Goal: Task Accomplishment & Management: Manage account settings

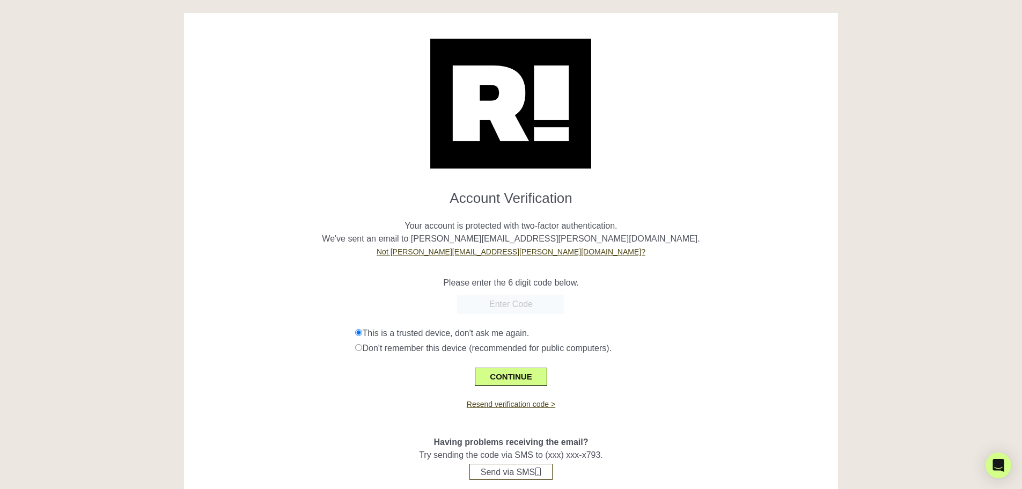
click at [501, 302] on input "text" at bounding box center [510, 304] width 107 height 19
paste input "461664"
type input "461664"
click at [512, 374] on button "CONTINUE" at bounding box center [511, 377] width 72 height 18
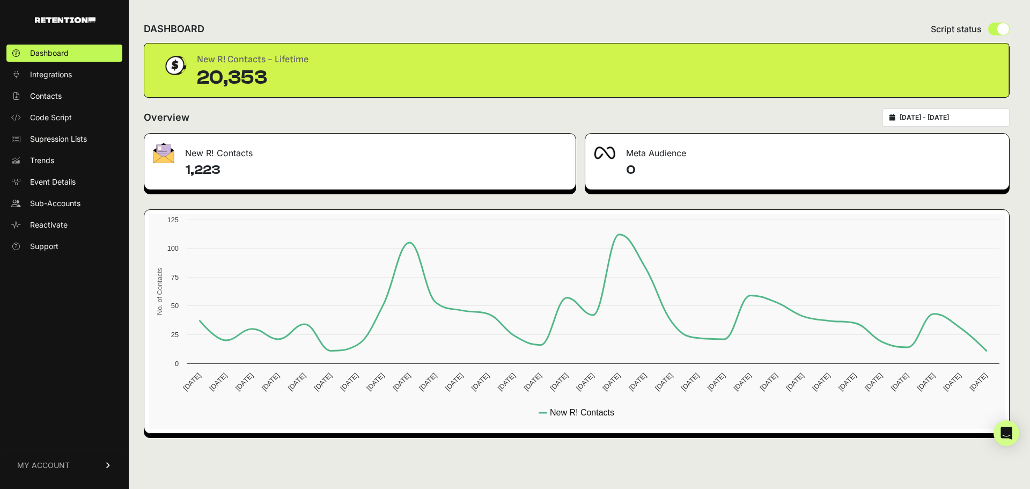
click at [84, 464] on link "MY ACCOUNT" at bounding box center [64, 465] width 116 height 33
click at [74, 452] on span "Subscription" at bounding box center [52, 451] width 44 height 11
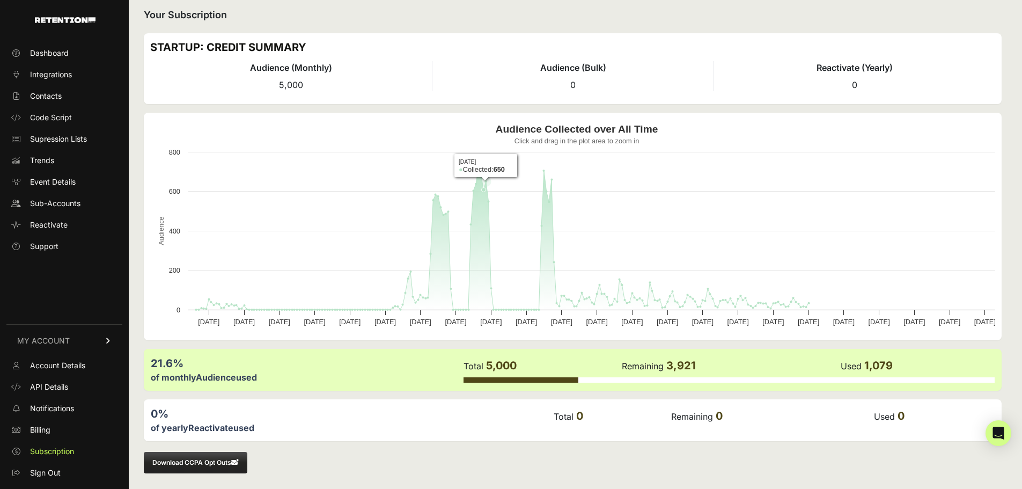
scroll to position [11, 0]
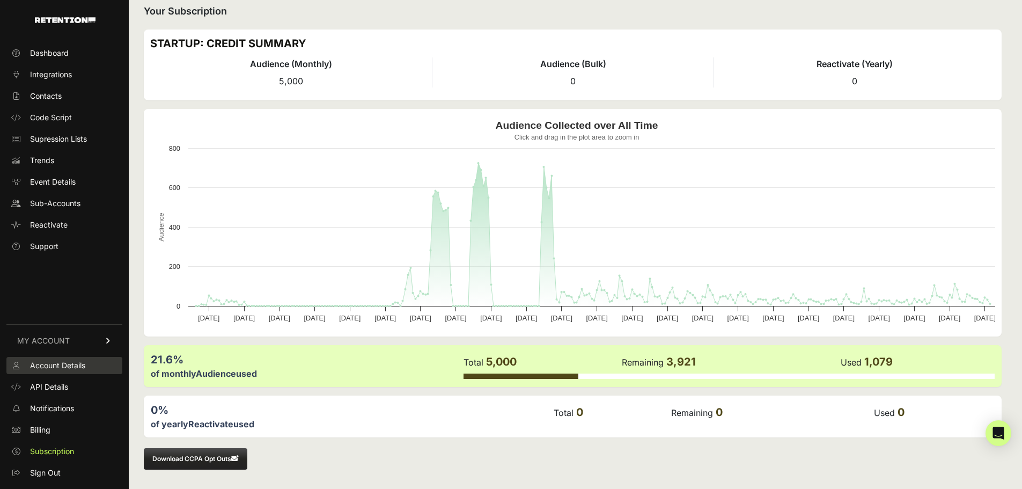
click at [61, 366] on span "Account Details" at bounding box center [57, 365] width 55 height 11
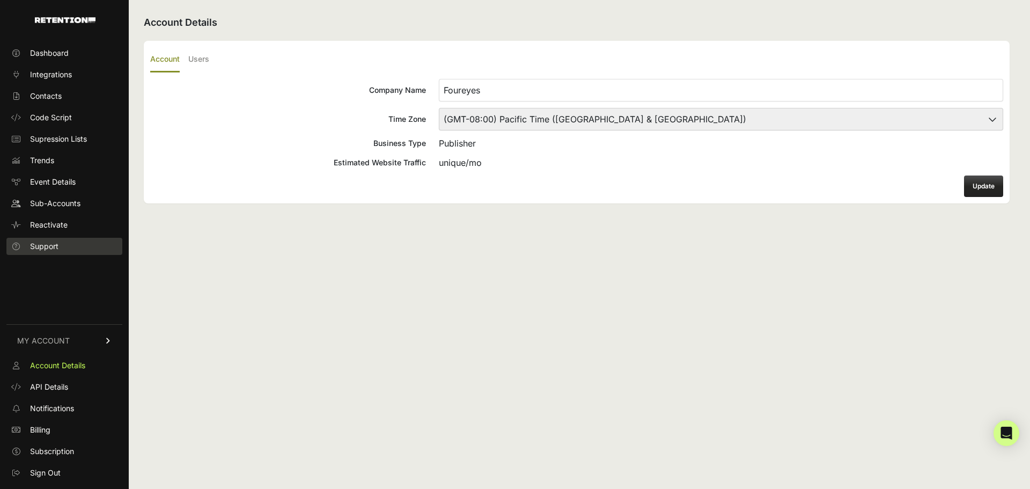
click at [49, 247] on span "Support" at bounding box center [44, 246] width 28 height 11
click at [39, 429] on span "Billing" at bounding box center [40, 429] width 20 height 11
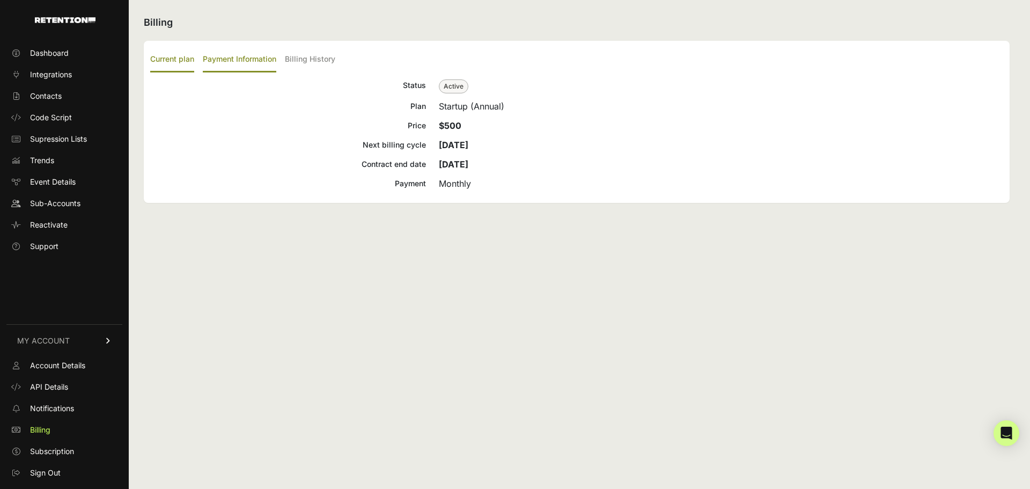
click at [244, 57] on label "Payment Information" at bounding box center [240, 59] width 74 height 25
click at [0, 0] on input "Payment Information" at bounding box center [0, 0] width 0 height 0
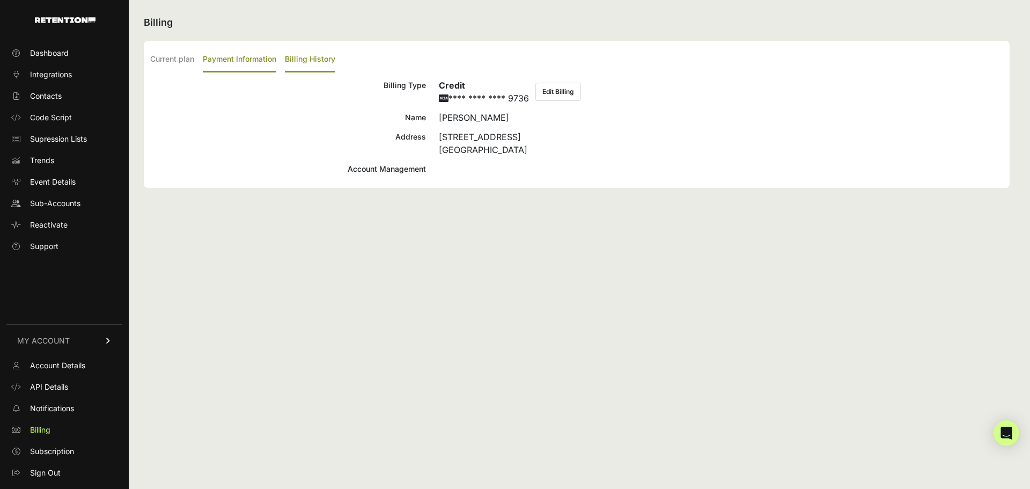
click at [307, 63] on label "Billing History" at bounding box center [310, 59] width 50 height 25
click at [0, 0] on input "Billing History" at bounding box center [0, 0] width 0 height 0
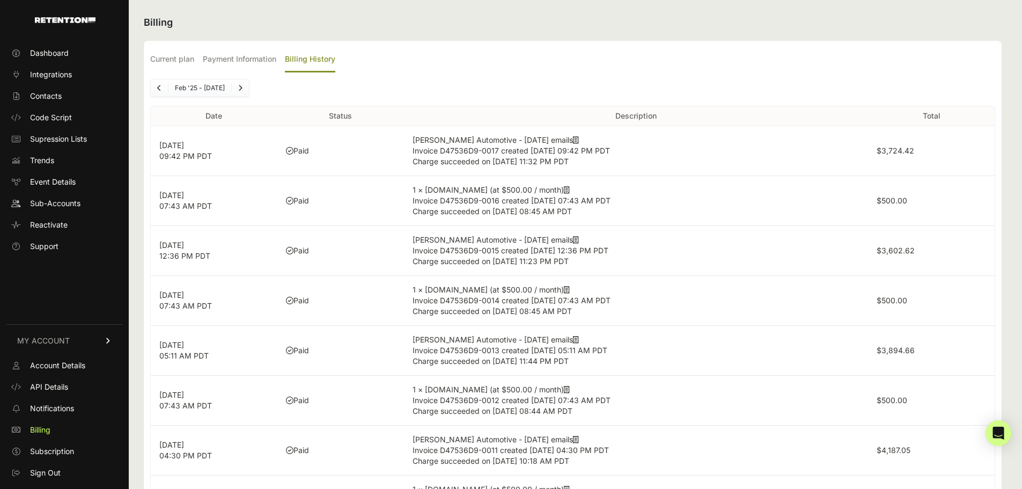
click at [160, 90] on icon "Previous" at bounding box center [159, 88] width 4 height 6
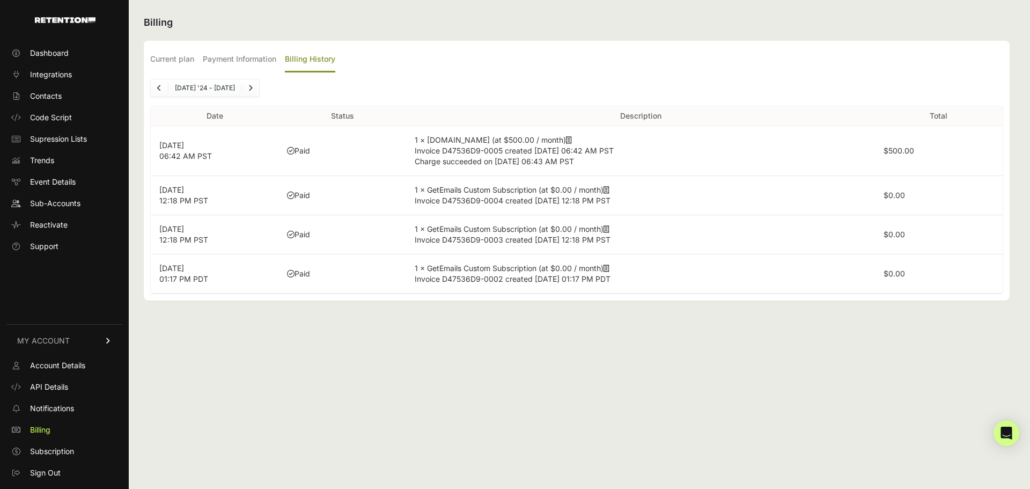
click at [160, 90] on icon "Previous" at bounding box center [159, 88] width 4 height 6
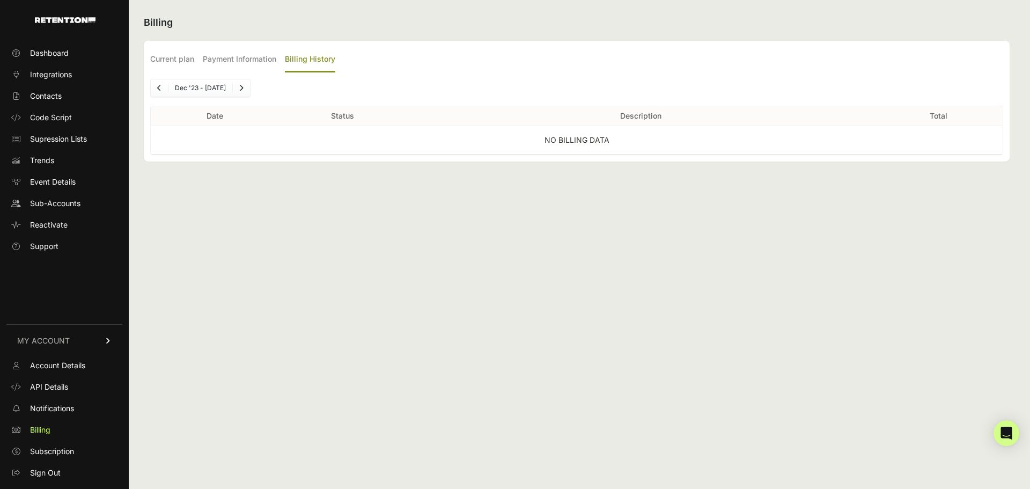
click at [160, 90] on icon "Previous" at bounding box center [159, 88] width 4 height 6
click at [245, 89] on icon "Next" at bounding box center [242, 88] width 4 height 6
click at [244, 89] on icon "Next" at bounding box center [241, 88] width 4 height 6
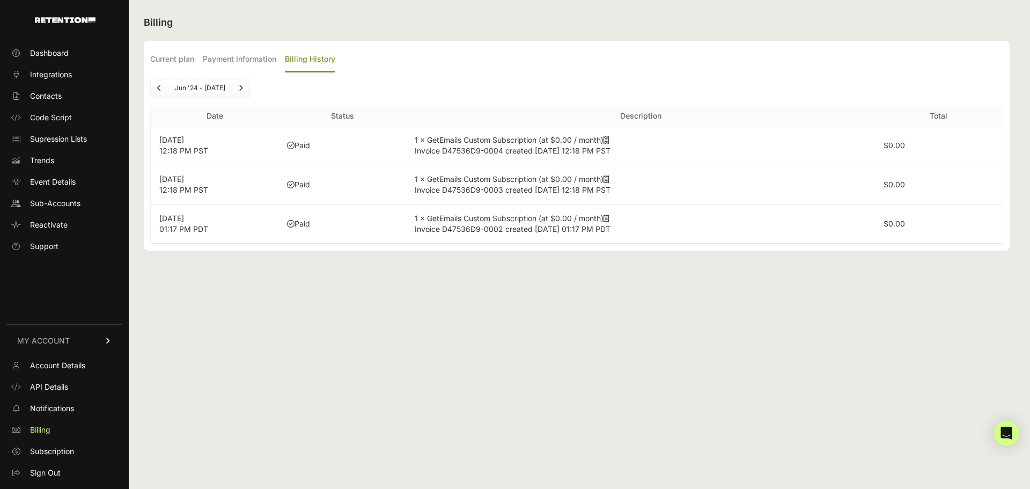
drag, startPoint x: 160, startPoint y: 141, endPoint x: 206, endPoint y: 139, distance: 45.1
click at [206, 139] on p "[DATE] 12:18 PM PST" at bounding box center [214, 145] width 111 height 21
copy p "[DATE]"
click at [246, 92] on link "Next" at bounding box center [240, 87] width 17 height 17
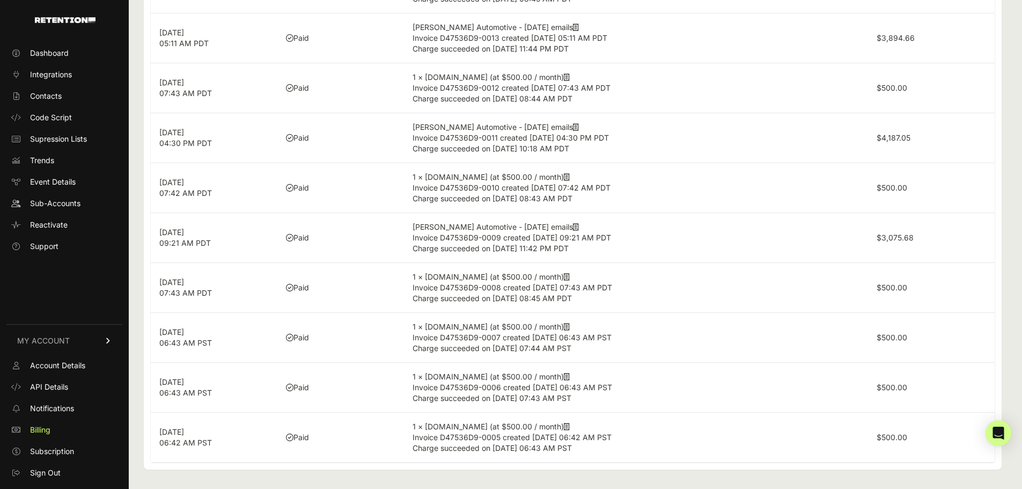
scroll to position [105, 0]
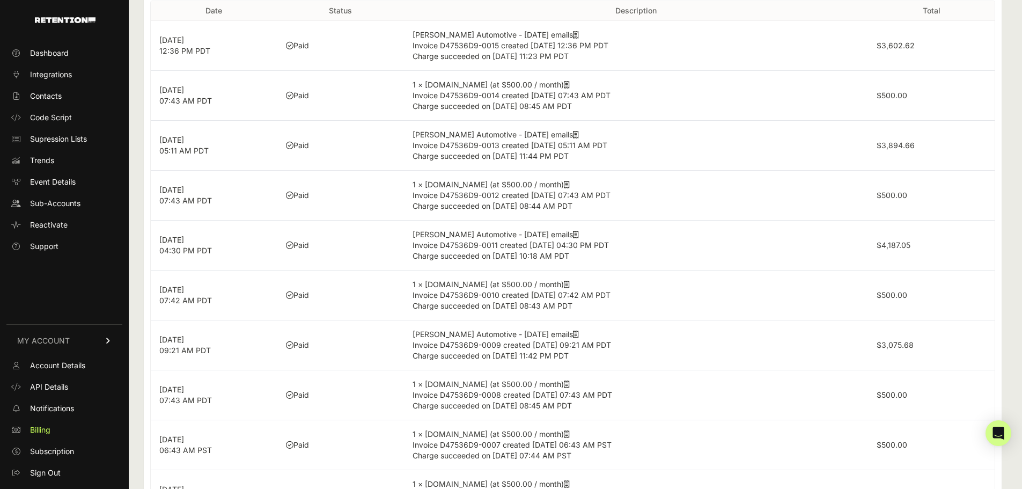
drag, startPoint x: 159, startPoint y: 93, endPoint x: 201, endPoint y: 92, distance: 41.3
click at [201, 92] on p "[DATE] 07:43 AM PDT" at bounding box center [213, 95] width 109 height 21
copy p "[DATE]"
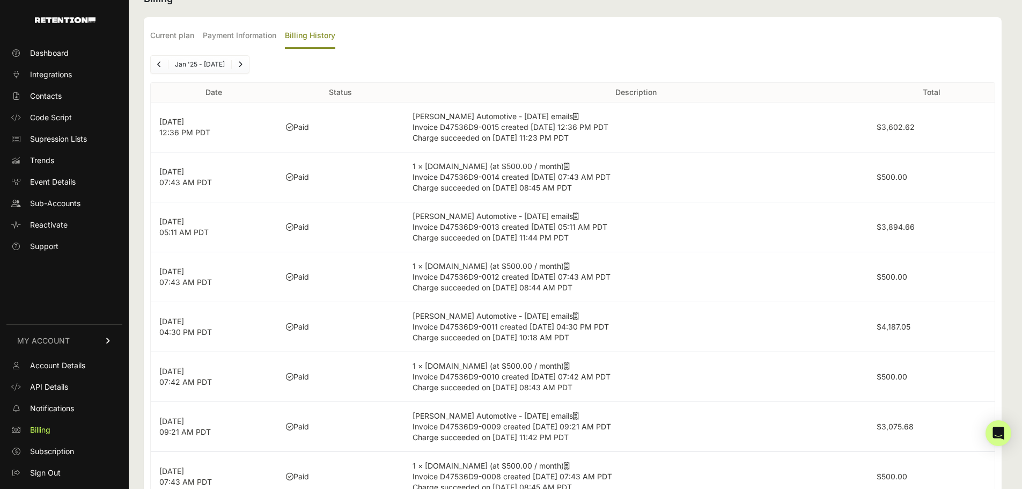
scroll to position [0, 0]
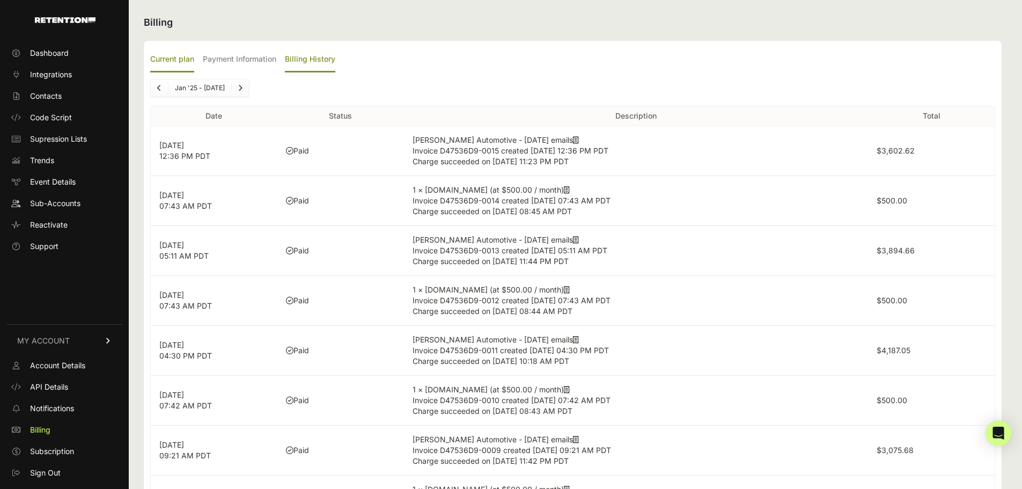
click at [159, 58] on label "Current plan" at bounding box center [172, 59] width 44 height 25
click at [0, 0] on input "Current plan" at bounding box center [0, 0] width 0 height 0
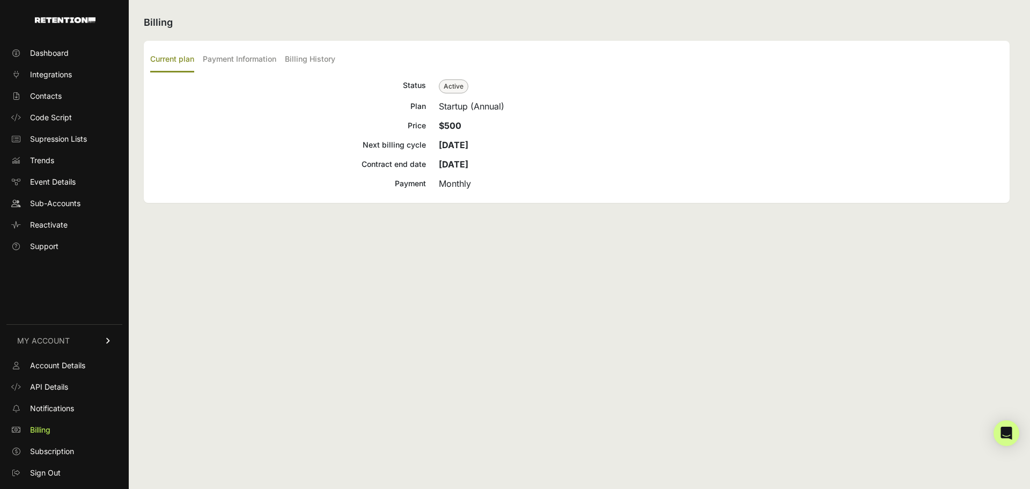
drag, startPoint x: 365, startPoint y: 144, endPoint x: 517, endPoint y: 160, distance: 152.7
click at [517, 160] on div "Status Active Plan Startup (Annual) Price $500 Next billing cycle [DATE] Contra…" at bounding box center [576, 134] width 853 height 111
copy div "Next billing cycle [DATE] Contract end date [DATE]"
click at [236, 58] on label "Payment Information" at bounding box center [240, 59] width 74 height 25
click at [0, 0] on input "Payment Information" at bounding box center [0, 0] width 0 height 0
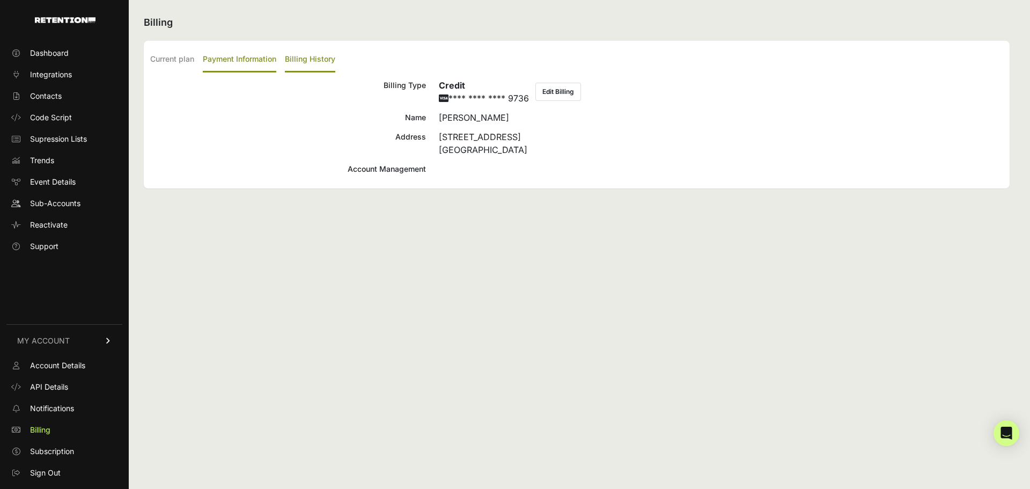
click at [303, 56] on label "Billing History" at bounding box center [310, 59] width 50 height 25
click at [0, 0] on input "Billing History" at bounding box center [0, 0] width 0 height 0
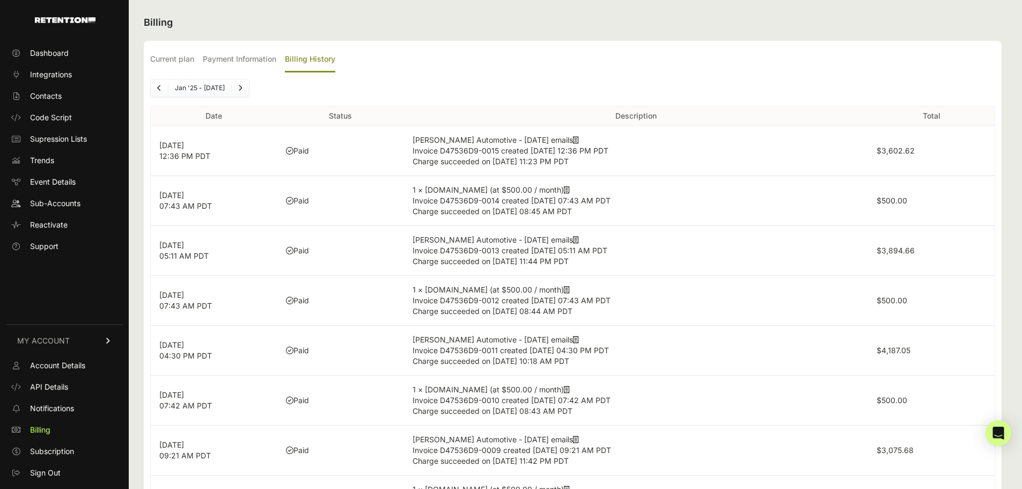
click at [238, 88] on icon "Next" at bounding box center [240, 88] width 4 height 6
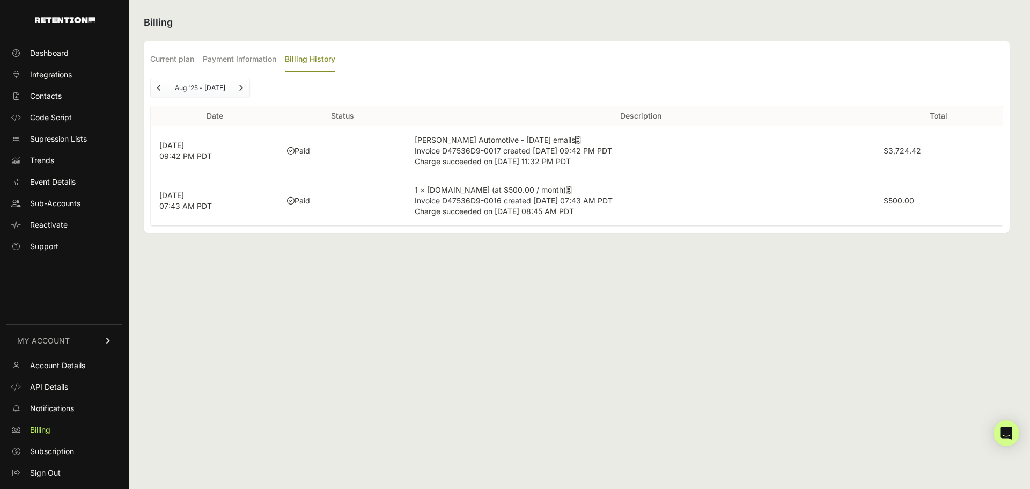
click at [157, 89] on link "Previous" at bounding box center [159, 87] width 17 height 17
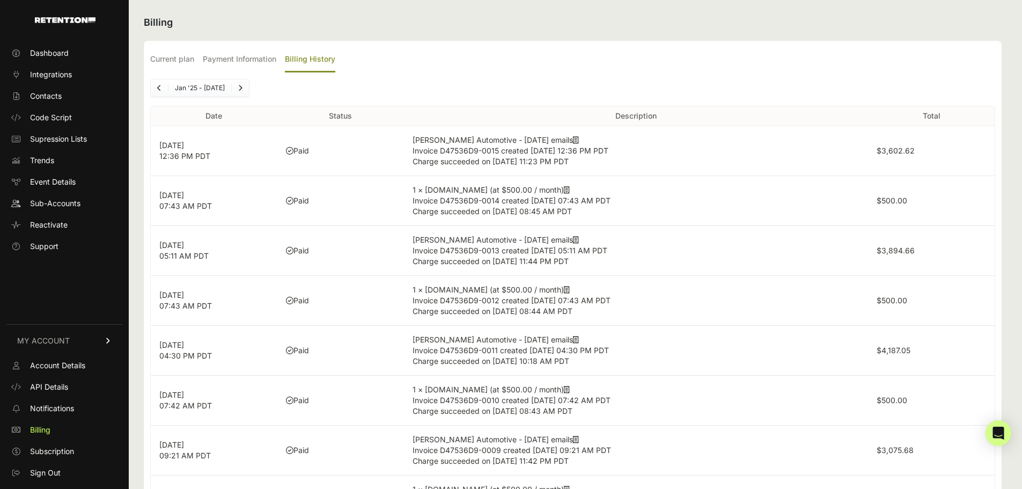
click at [157, 89] on link "Previous" at bounding box center [159, 87] width 17 height 17
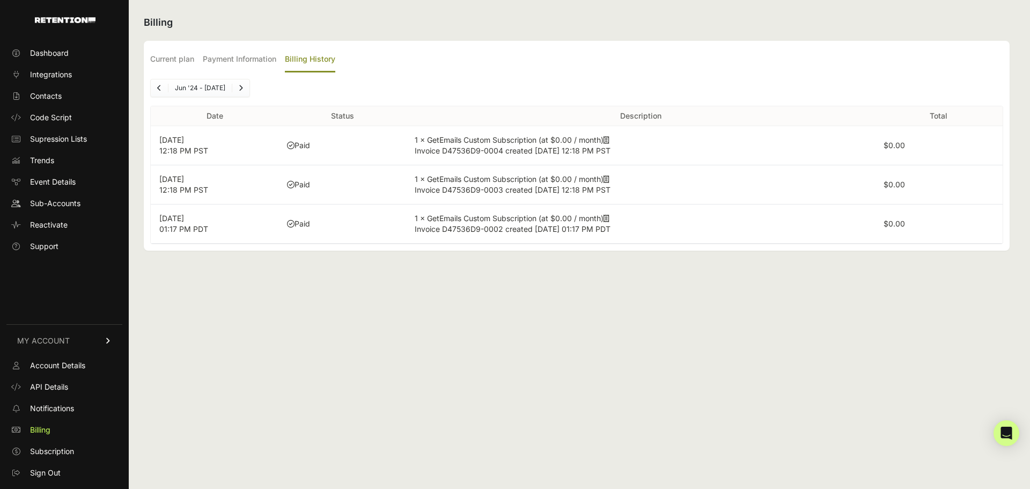
click at [243, 86] on icon "Next" at bounding box center [241, 88] width 4 height 6
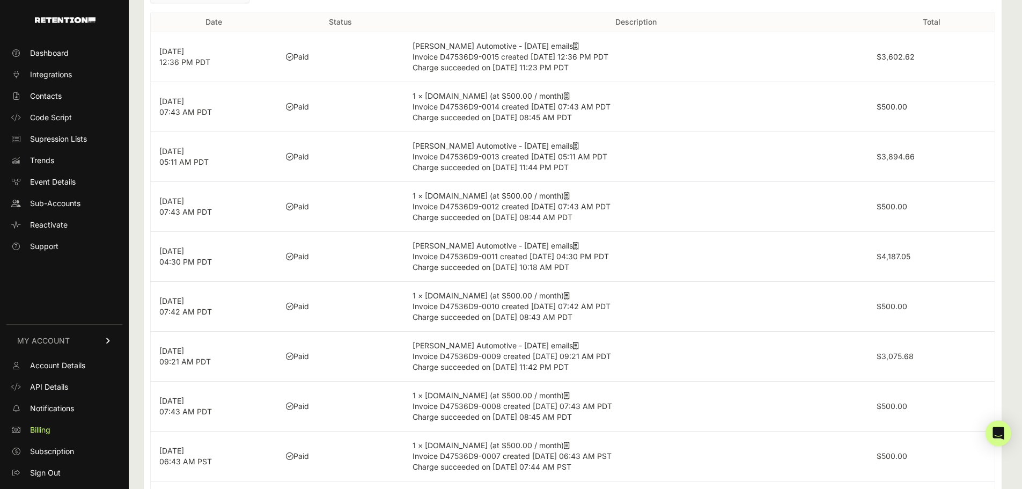
scroll to position [212, 0]
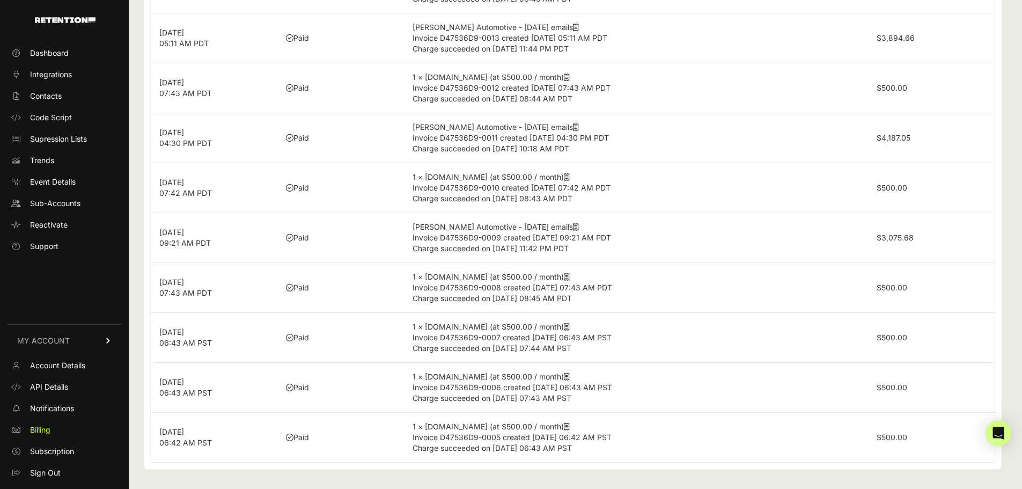
drag, startPoint x: 159, startPoint y: 432, endPoint x: 218, endPoint y: 431, distance: 58.5
click at [218, 431] on p "[DATE] 06:42 AM PST" at bounding box center [213, 437] width 109 height 21
copy p "[DATE]"
